Goal: Navigation & Orientation: Go to known website

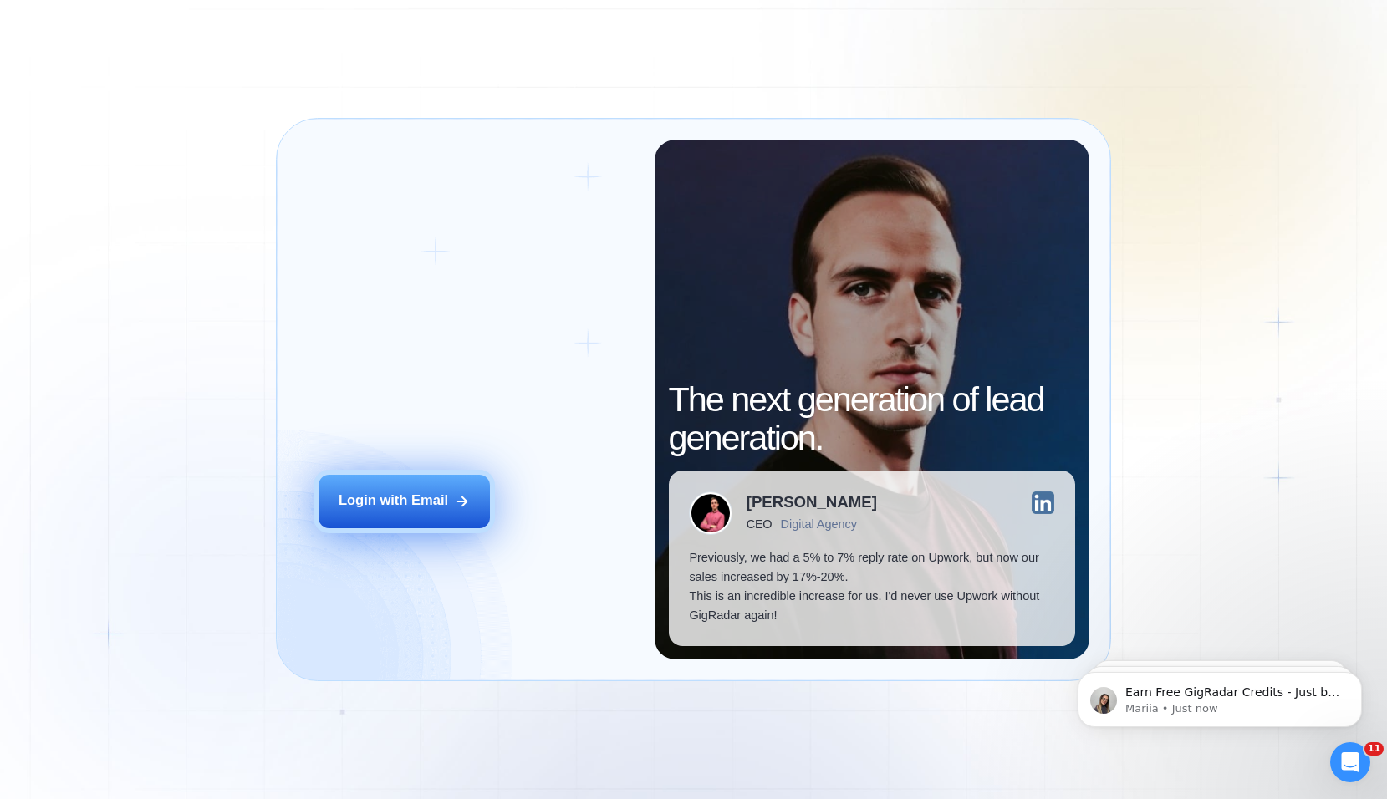
click at [400, 495] on div "Login with Email" at bounding box center [392, 500] width 109 height 19
